Goal: Check status: Check status

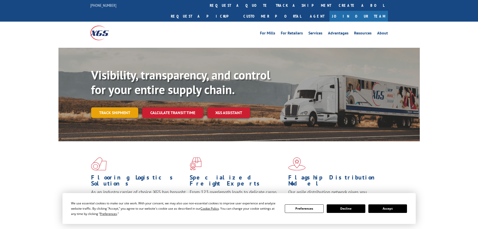
click at [113, 107] on link "Track shipment" at bounding box center [114, 112] width 47 height 11
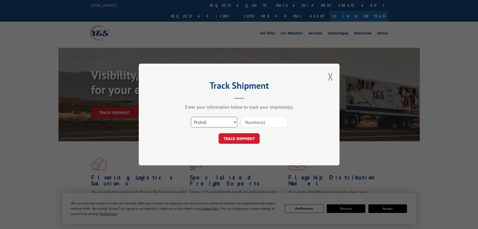
click at [233, 122] on select "Select category... Probill BOL PO" at bounding box center [214, 122] width 46 height 11
select select "po"
click at [191, 117] on select "Select category... Probill BOL PO" at bounding box center [214, 122] width 46 height 11
click at [270, 123] on input at bounding box center [264, 122] width 46 height 11
paste input "294292272"
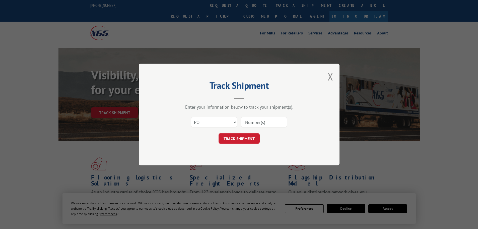
type input "294292272"
click at [247, 142] on button "TRACK SHIPMENT" at bounding box center [239, 138] width 41 height 11
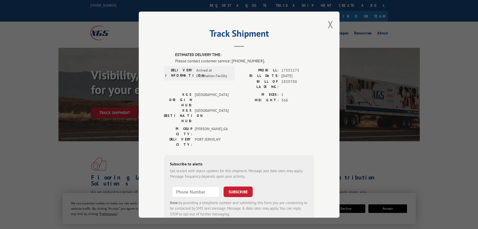
click at [332, 24] on div "Track Shipment ESTIMATED DELIVERY TIME: Please contact customer service: [PHONE…" at bounding box center [239, 115] width 201 height 206
click at [330, 24] on button "Close modal" at bounding box center [331, 24] width 6 height 13
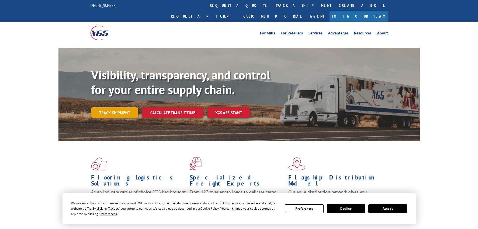
click at [104, 107] on link "Track shipment" at bounding box center [114, 112] width 47 height 11
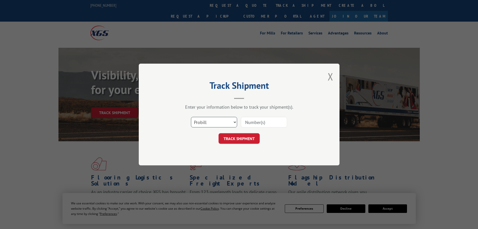
click at [228, 125] on select "Select category... Probill BOL PO" at bounding box center [214, 122] width 46 height 11
click at [191, 117] on select "Select category... Probill BOL PO" at bounding box center [214, 122] width 46 height 11
click at [268, 120] on input at bounding box center [264, 122] width 46 height 11
paste input "637793"
type input "637793"
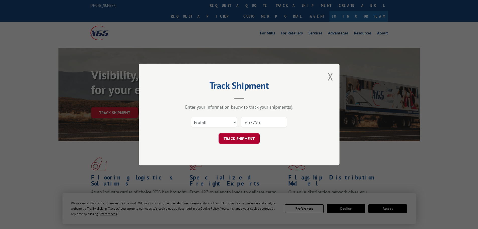
click at [238, 137] on button "TRACK SHIPMENT" at bounding box center [239, 138] width 41 height 11
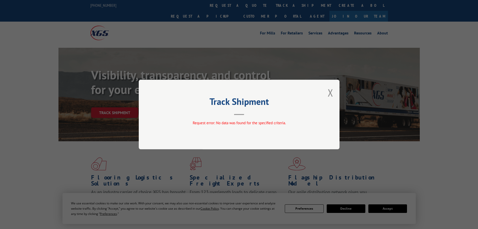
click at [327, 90] on div "Track Shipment Request error: No data was found for the specified criteria." at bounding box center [239, 115] width 201 height 70
click at [329, 91] on button "Close modal" at bounding box center [331, 92] width 6 height 13
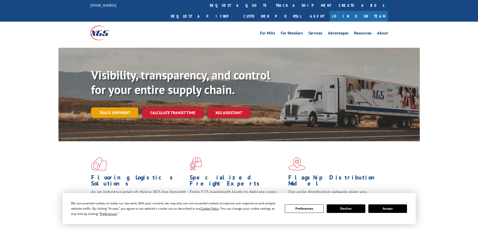
click at [126, 107] on link "Track shipment" at bounding box center [114, 112] width 47 height 11
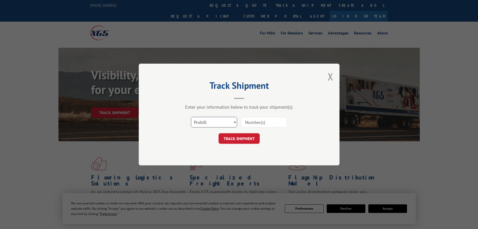
click at [225, 119] on select "Select category... Probill BOL PO" at bounding box center [214, 122] width 46 height 11
select select "po"
click at [191, 117] on select "Select category... Probill BOL PO" at bounding box center [214, 122] width 46 height 11
click at [259, 121] on input at bounding box center [264, 122] width 46 height 11
type input "294927784"
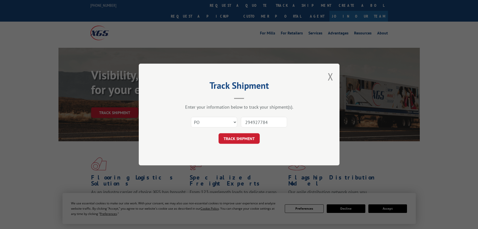
click button "TRACK SHIPMENT" at bounding box center [239, 138] width 41 height 11
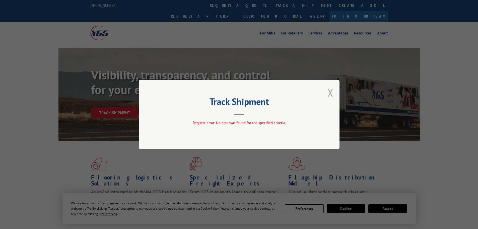
click at [333, 95] on button "Close modal" at bounding box center [331, 92] width 6 height 13
